Goal: Use online tool/utility: Utilize a website feature to perform a specific function

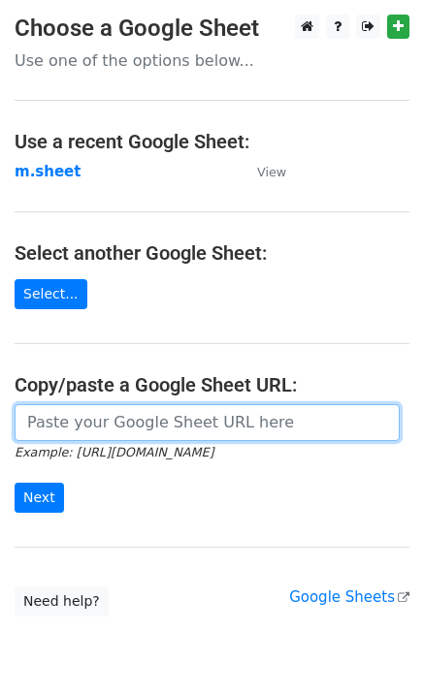
click at [155, 425] on input "url" at bounding box center [207, 422] width 385 height 37
type input "https://docs.google.com/spreadsheets/d/1NSPy5y9XraHPasg8dEzu-ngu0Ro3lXZEEAXZcNX…"
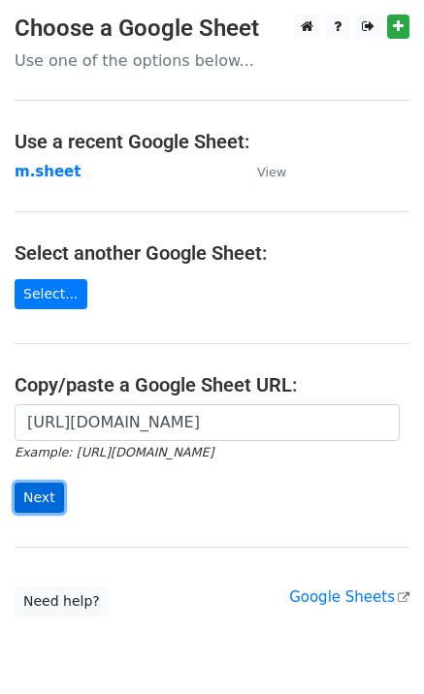
click at [39, 494] on input "Next" at bounding box center [39, 498] width 49 height 30
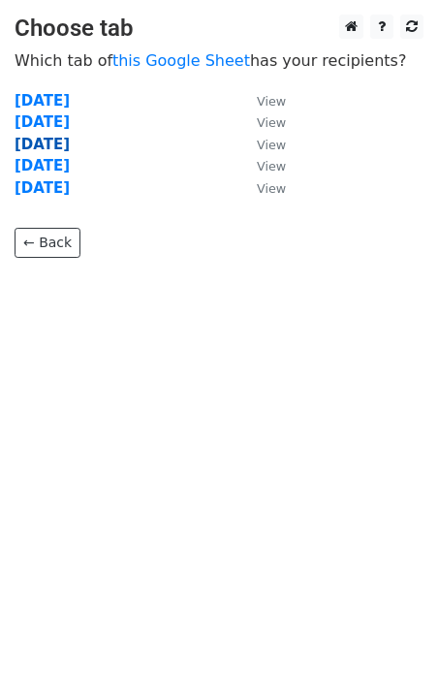
click at [48, 146] on strong "Wednesday" at bounding box center [42, 144] width 55 height 17
